Goal: Task Accomplishment & Management: Use online tool/utility

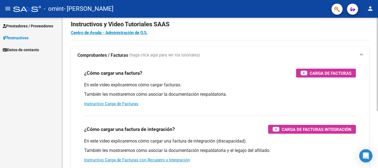
scroll to position [13, 0]
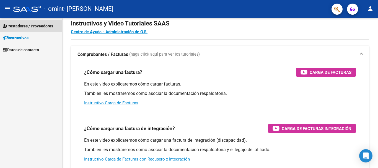
click at [28, 27] on span "Prestadores / Proveedores" at bounding box center [28, 26] width 50 height 6
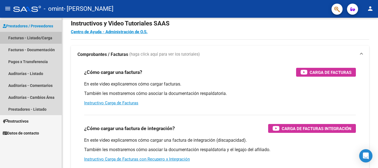
click at [20, 42] on link "Facturas - Listado/Carga" at bounding box center [31, 38] width 62 height 12
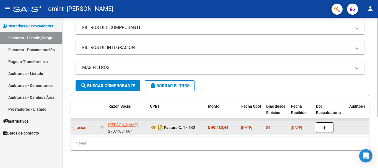
scroll to position [0, 118]
click at [174, 127] on div "Factura C: 1 - 542" at bounding box center [176, 127] width 54 height 9
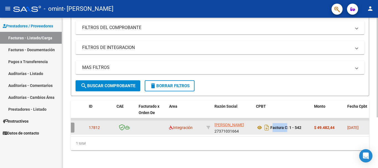
click at [174, 127] on datatable-body-cell "Integración" at bounding box center [185, 128] width 37 height 14
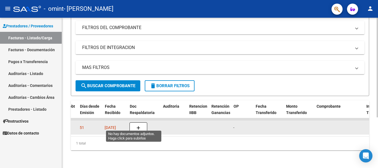
scroll to position [0, 304]
click at [142, 122] on button "button" at bounding box center [139, 127] width 18 height 11
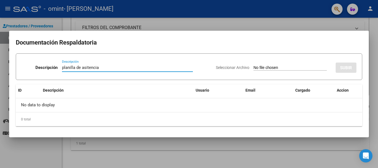
type input "planilla de asitencia"
click at [286, 66] on input "Seleccionar Archivo" at bounding box center [289, 67] width 73 height 5
click at [276, 69] on input "Seleccionar Archivo" at bounding box center [289, 67] width 73 height 5
type input "C:\fakepath\[PERSON_NAME].pdf"
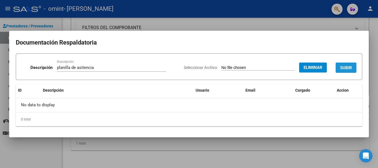
click at [348, 67] on span "SUBIR" at bounding box center [346, 67] width 12 height 5
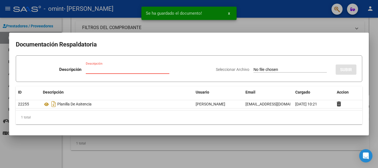
click at [88, 69] on input "Descripción" at bounding box center [128, 69] width 84 height 5
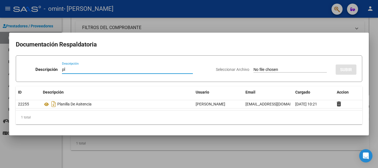
type input "p"
type input "informe semenstral"
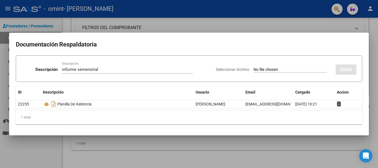
click at [258, 67] on input "Seleccionar Archivo" at bounding box center [289, 69] width 73 height 5
type input "C:\fakepath\evolutivo [PERSON_NAME].pdf"
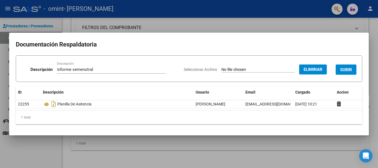
click at [346, 69] on span "SUBIR" at bounding box center [346, 69] width 12 height 5
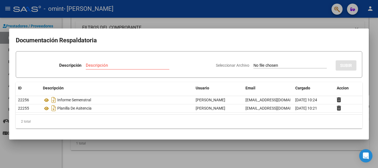
click at [275, 21] on div at bounding box center [189, 84] width 378 height 168
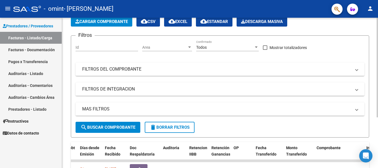
scroll to position [30, 0]
click at [181, 90] on mat-panel-title "FILTROS DE INTEGRACION" at bounding box center [216, 89] width 269 height 6
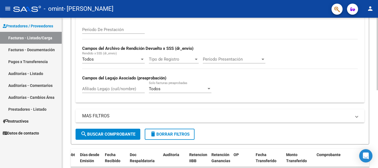
scroll to position [109, 0]
click at [158, 89] on span "Todos" at bounding box center [155, 88] width 12 height 5
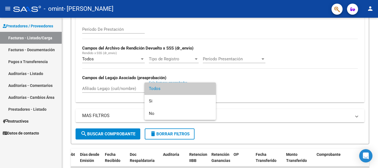
click at [122, 89] on div at bounding box center [189, 84] width 378 height 168
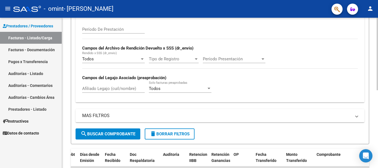
click at [103, 88] on input "Afiliado Legajo (cuil/nombre)" at bounding box center [113, 88] width 63 height 5
type input "N"
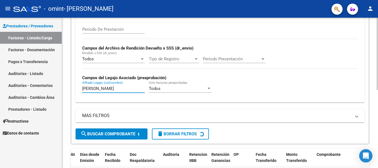
scroll to position [0, 0]
type input "[PERSON_NAME]"
click at [160, 88] on span "Todos" at bounding box center [155, 88] width 12 height 5
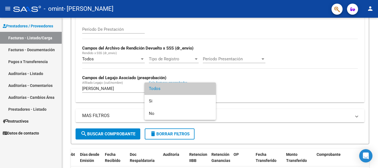
click at [127, 93] on div at bounding box center [189, 84] width 378 height 168
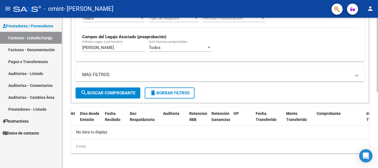
scroll to position [153, 0]
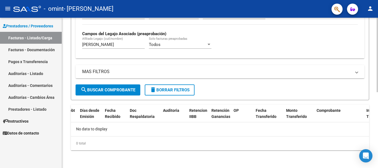
click at [131, 89] on span "search Buscar Comprobante" at bounding box center [108, 89] width 55 height 5
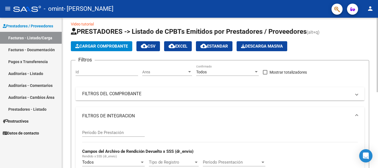
scroll to position [0, 0]
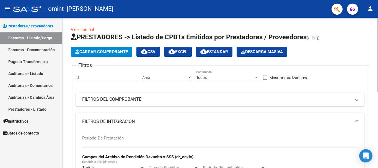
click at [138, 95] on mat-expansion-panel-header "FILTROS DEL COMPROBANTE" at bounding box center [220, 99] width 289 height 13
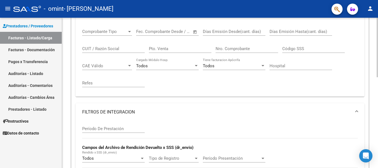
scroll to position [88, 0]
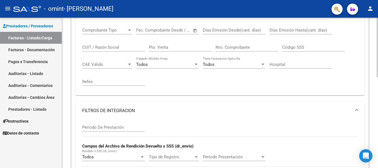
click at [116, 109] on mat-panel-title "FILTROS DE INTEGRACION" at bounding box center [216, 111] width 269 height 6
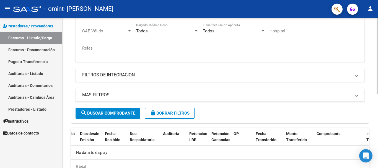
scroll to position [122, 0]
click at [115, 80] on mat-expansion-panel-header "FILTROS DE INTEGRACION" at bounding box center [220, 74] width 289 height 13
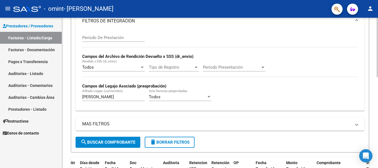
scroll to position [178, 0]
click at [168, 94] on div "Todos" at bounding box center [178, 96] width 58 height 5
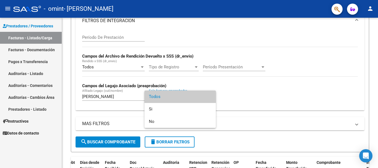
click at [99, 125] on div at bounding box center [189, 84] width 378 height 168
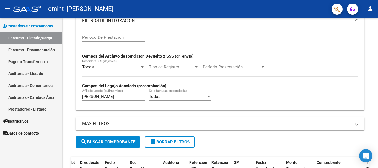
click at [99, 125] on mat-panel-title "MAS FILTROS" at bounding box center [216, 124] width 269 height 6
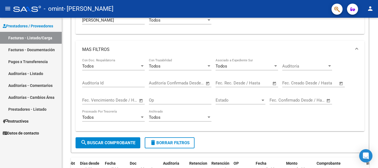
scroll to position [255, 0]
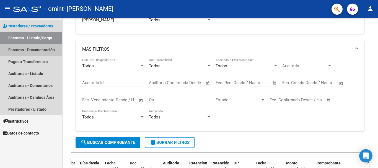
click at [32, 50] on link "Facturas - Documentación" at bounding box center [31, 50] width 62 height 12
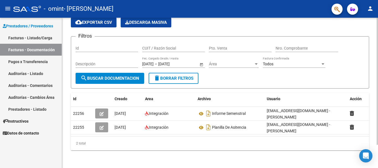
scroll to position [25, 0]
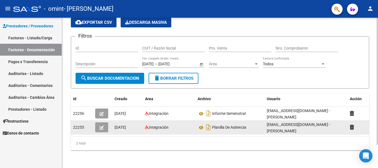
click at [126, 125] on span "[DATE]" at bounding box center [120, 127] width 11 height 4
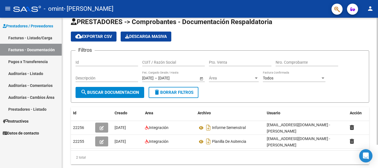
scroll to position [28, 0]
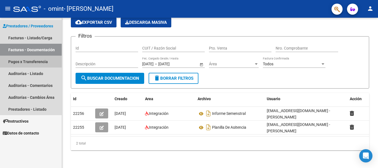
click at [39, 61] on link "Pagos x Transferencia" at bounding box center [31, 62] width 62 height 12
